Goal: Find specific page/section: Find specific page/section

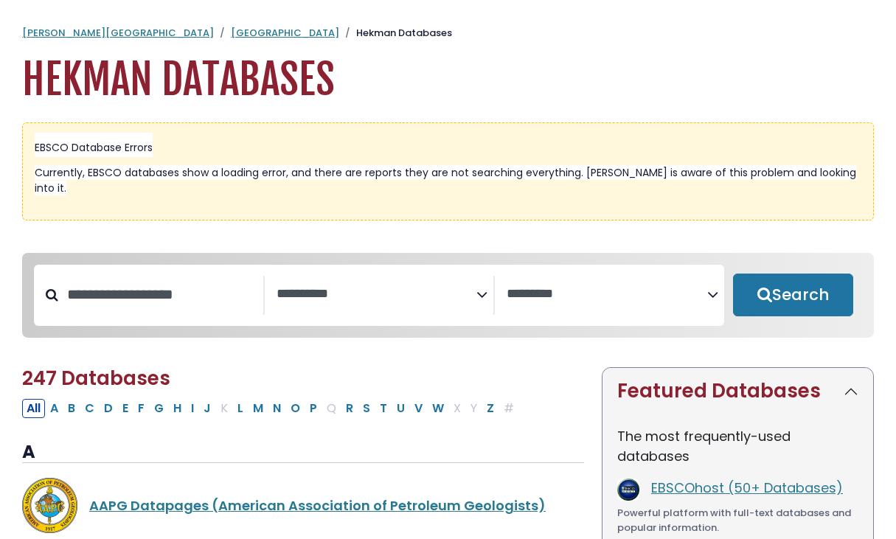
select select "Database Subject Filter"
select select "Database Vendors Filter"
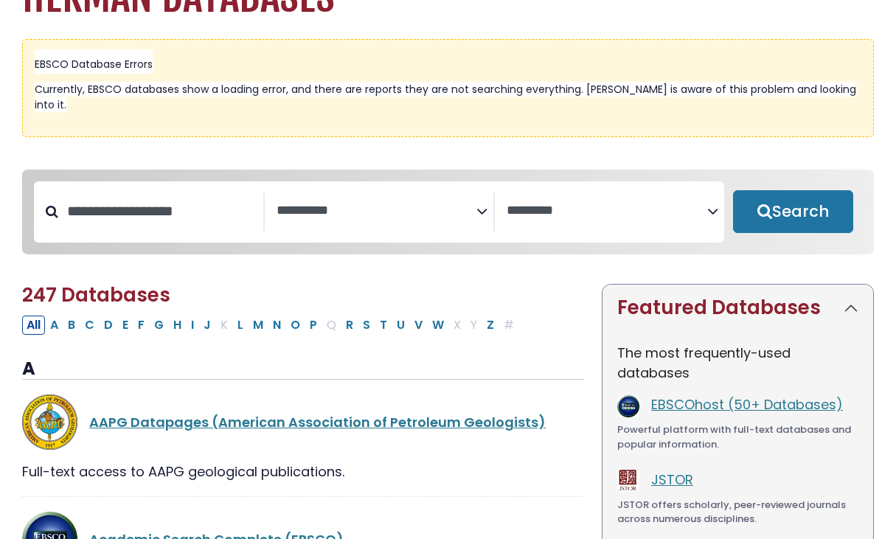
scroll to position [94, 0]
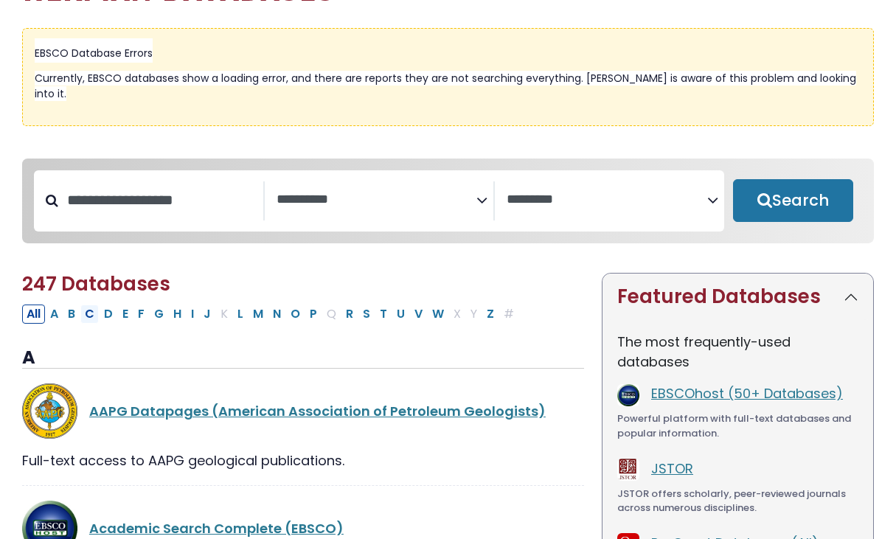
click at [88, 307] on button "C" at bounding box center [89, 313] width 18 height 19
select select "Database Subject Filter"
select select "Database Vendors Filter"
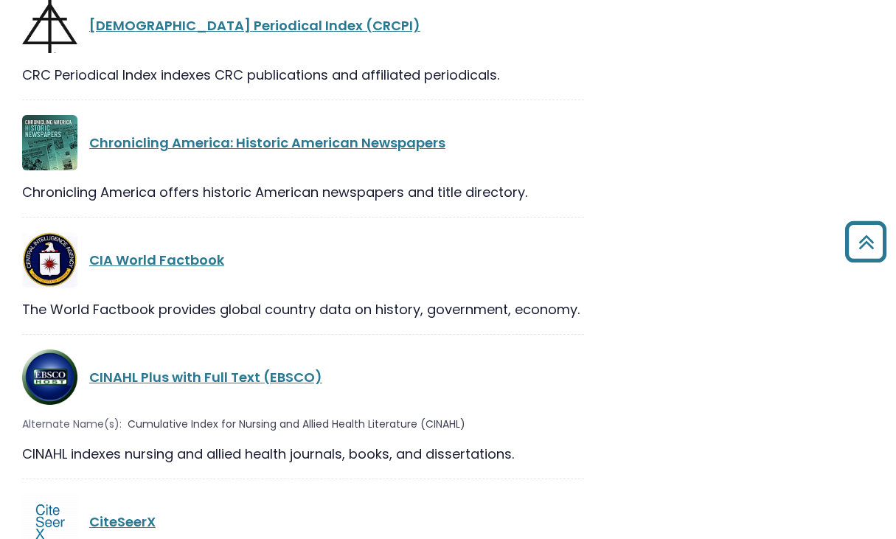
scroll to position [2366, 0]
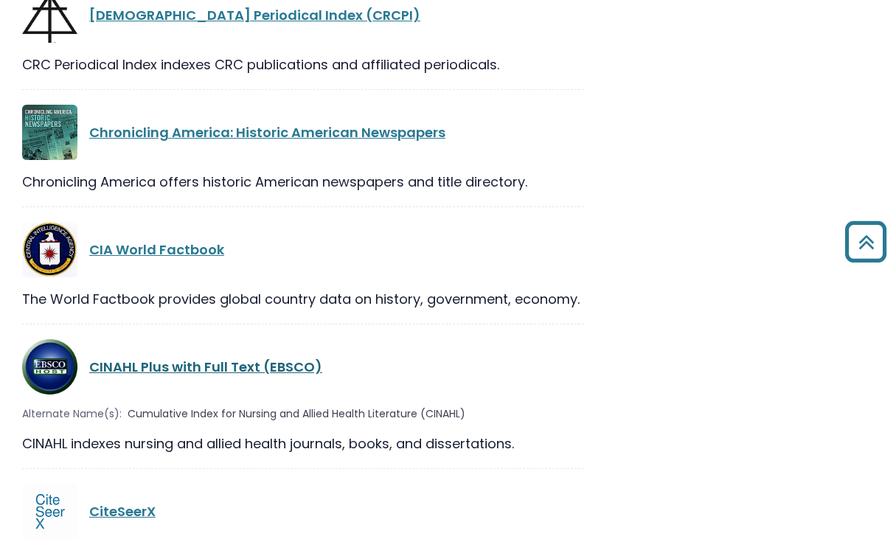
click at [214, 357] on link "CINAHL Plus with Full Text (EBSCO)" at bounding box center [205, 366] width 233 height 18
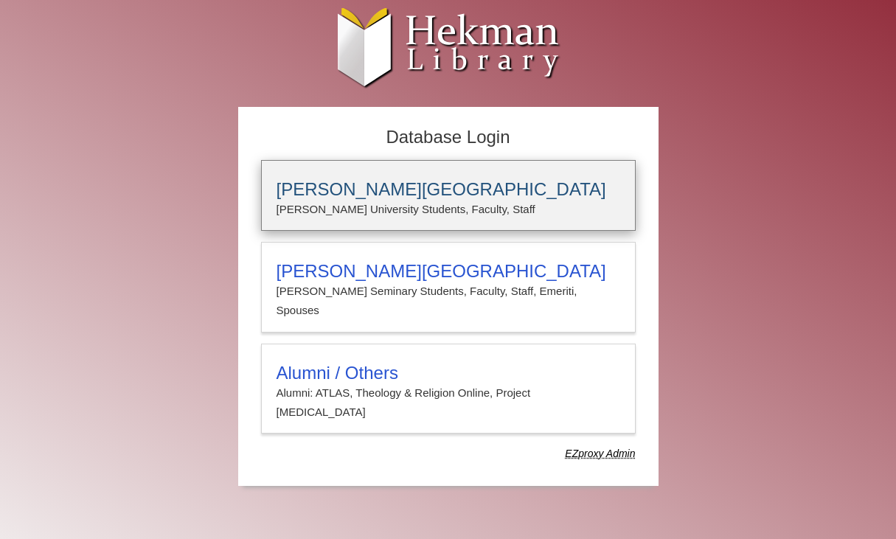
type input "**********"
click at [388, 195] on h3 "[PERSON_NAME][GEOGRAPHIC_DATA]" at bounding box center [447, 189] width 343 height 21
